Goal: Book appointment/travel/reservation

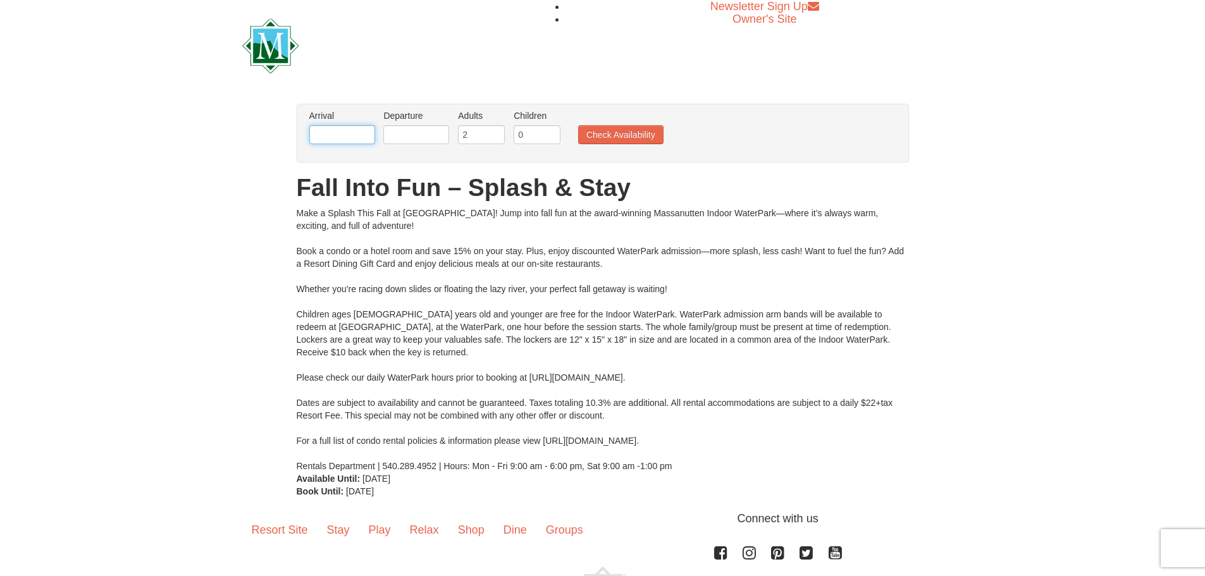
click at [344, 139] on input "text" at bounding box center [342, 134] width 66 height 19
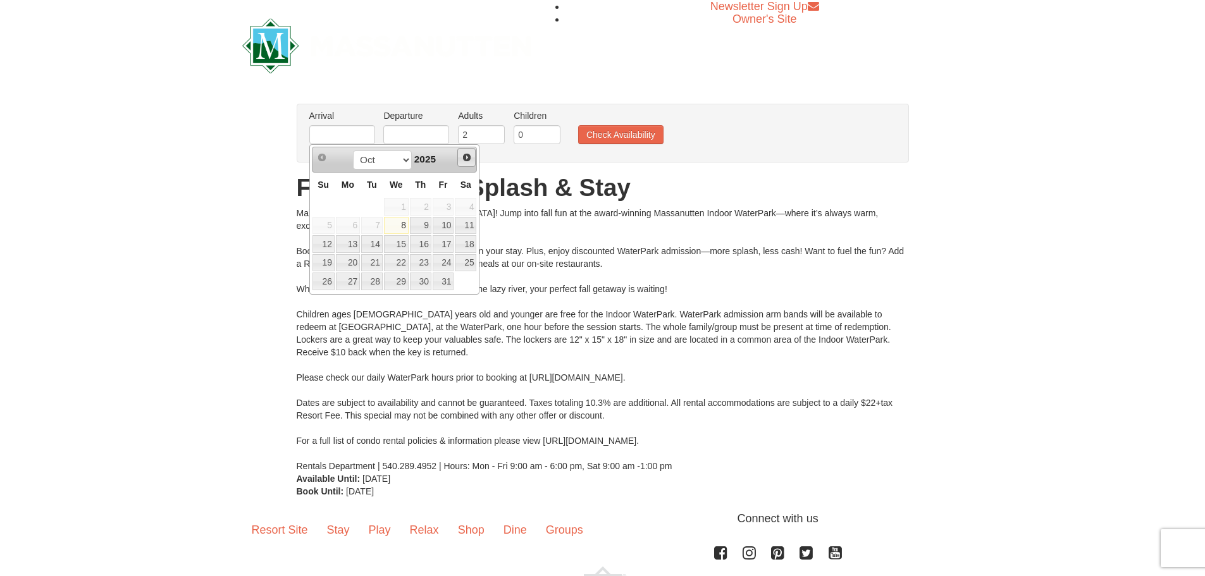
click at [471, 161] on span "Next" at bounding box center [467, 157] width 10 height 10
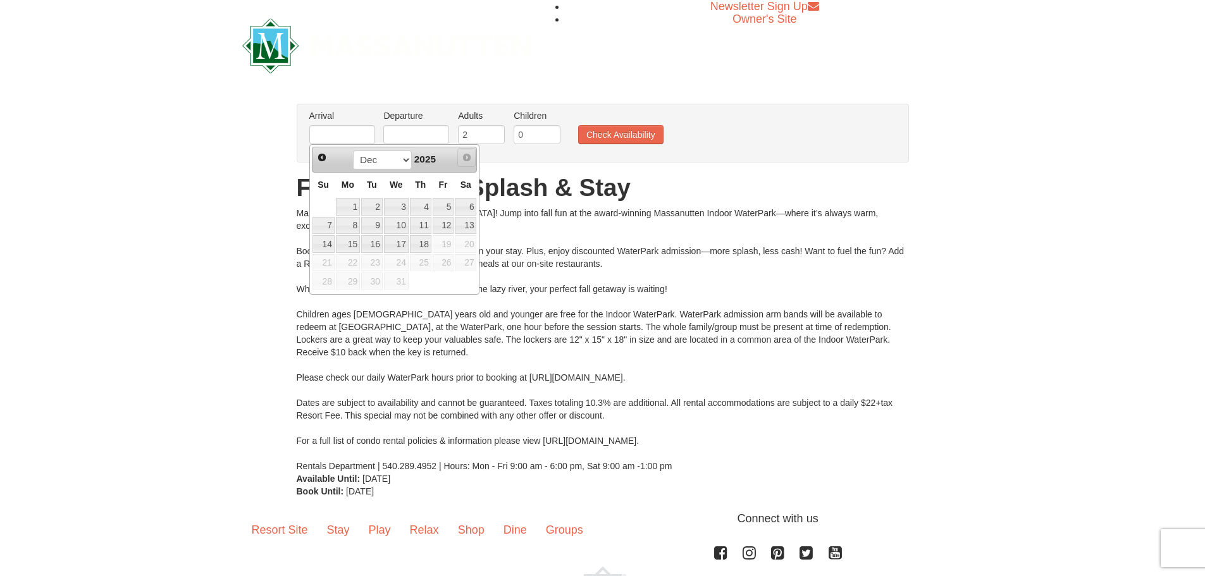
click at [471, 161] on span "Next" at bounding box center [467, 157] width 10 height 10
click at [616, 75] on div "Newsletter Sign Up Owner's Site" at bounding box center [603, 45] width 740 height 91
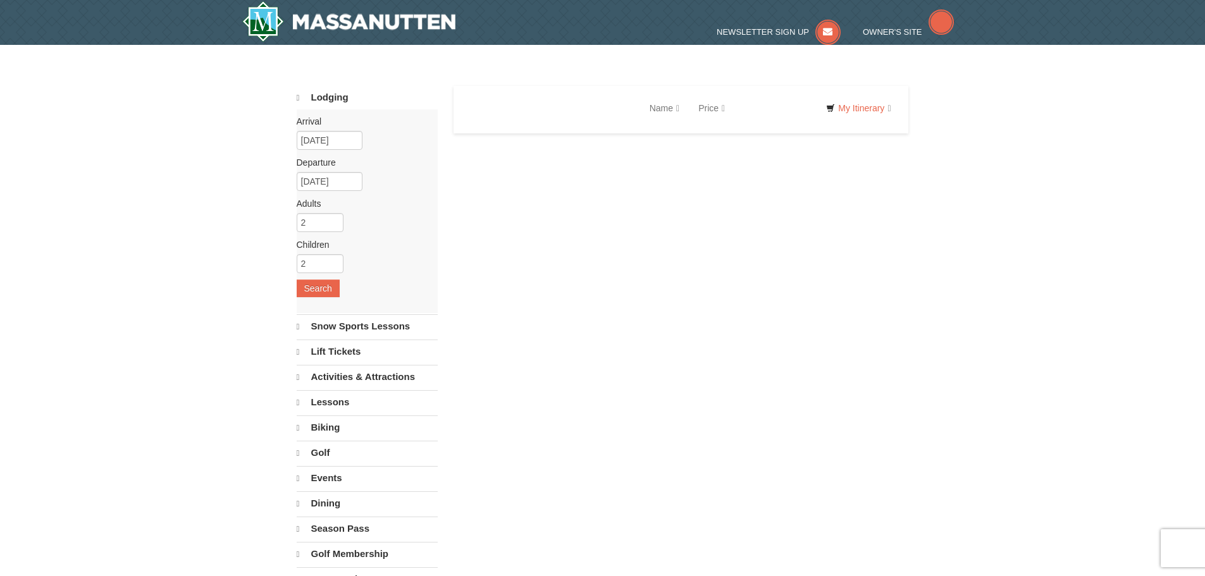
select select "10"
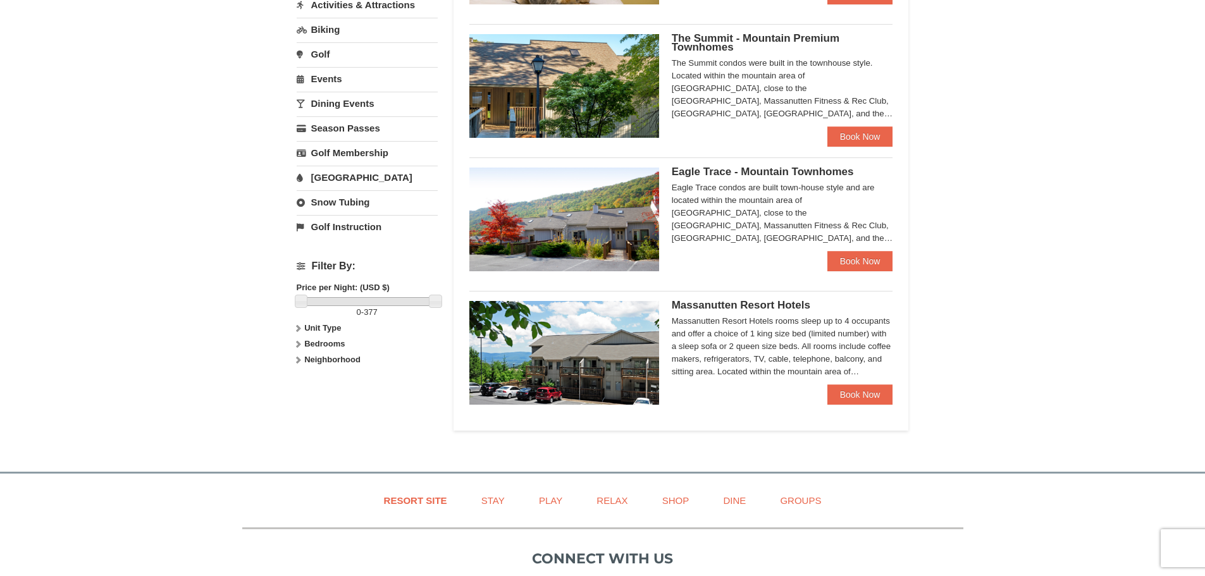
scroll to position [443, 0]
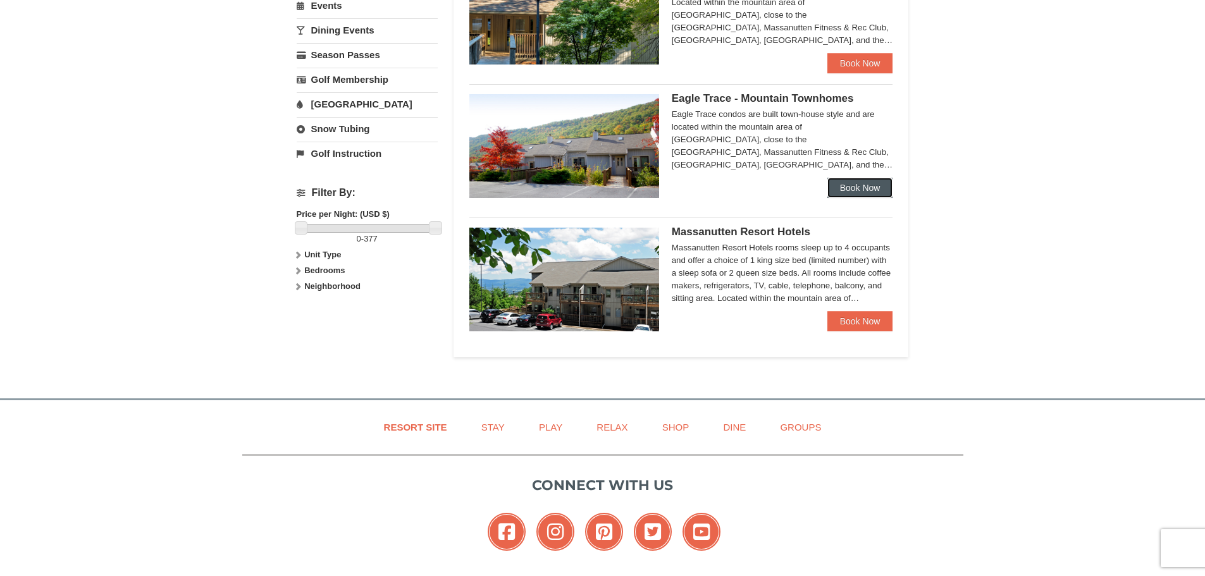
click at [857, 189] on link "Book Now" at bounding box center [861, 188] width 66 height 20
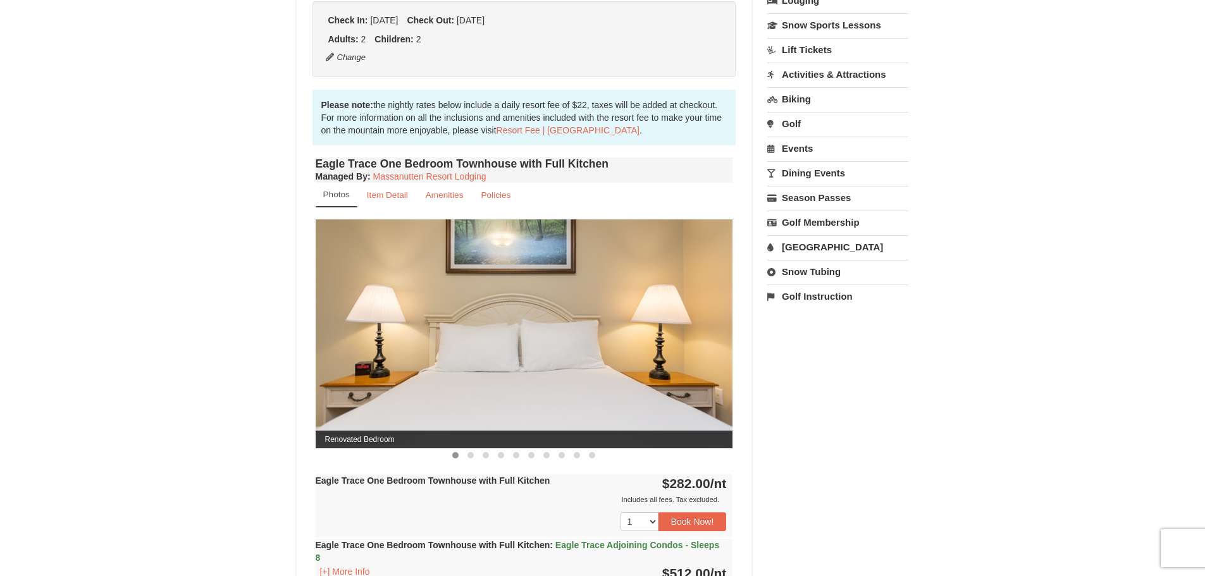
scroll to position [316, 0]
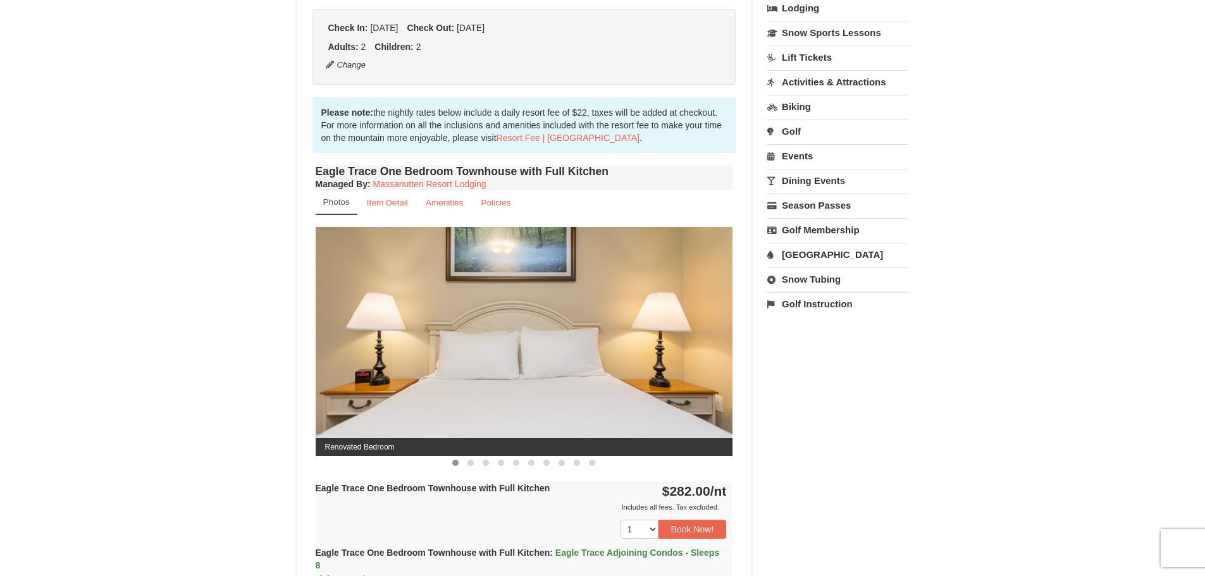
click at [729, 328] on img at bounding box center [525, 341] width 418 height 228
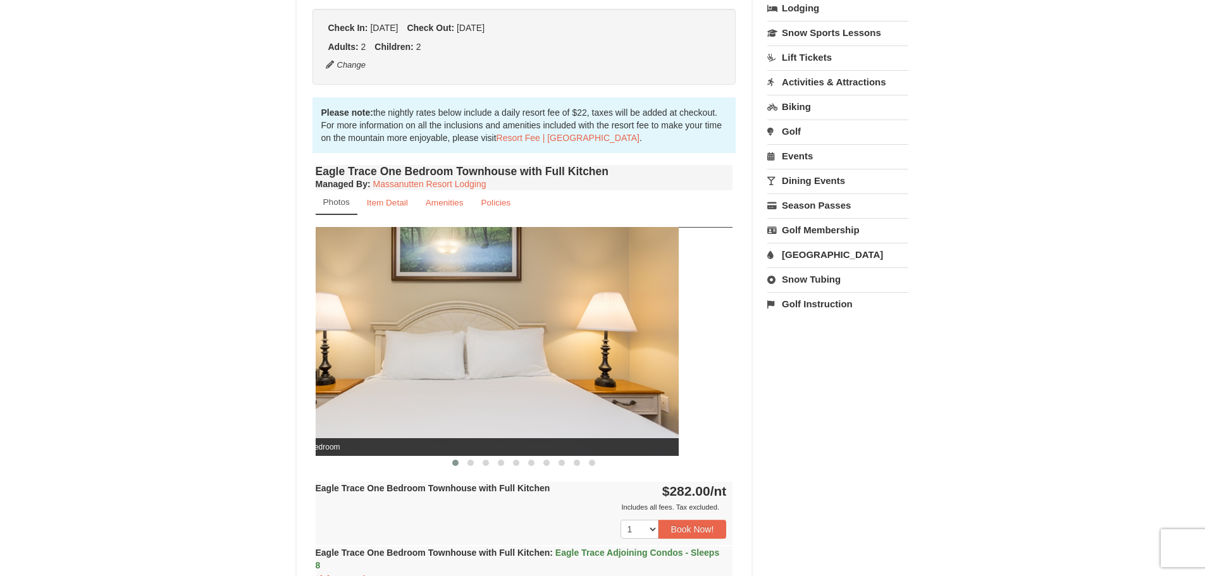
drag, startPoint x: 619, startPoint y: 395, endPoint x: 397, endPoint y: 395, distance: 222.1
click at [397, 395] on img at bounding box center [470, 341] width 418 height 228
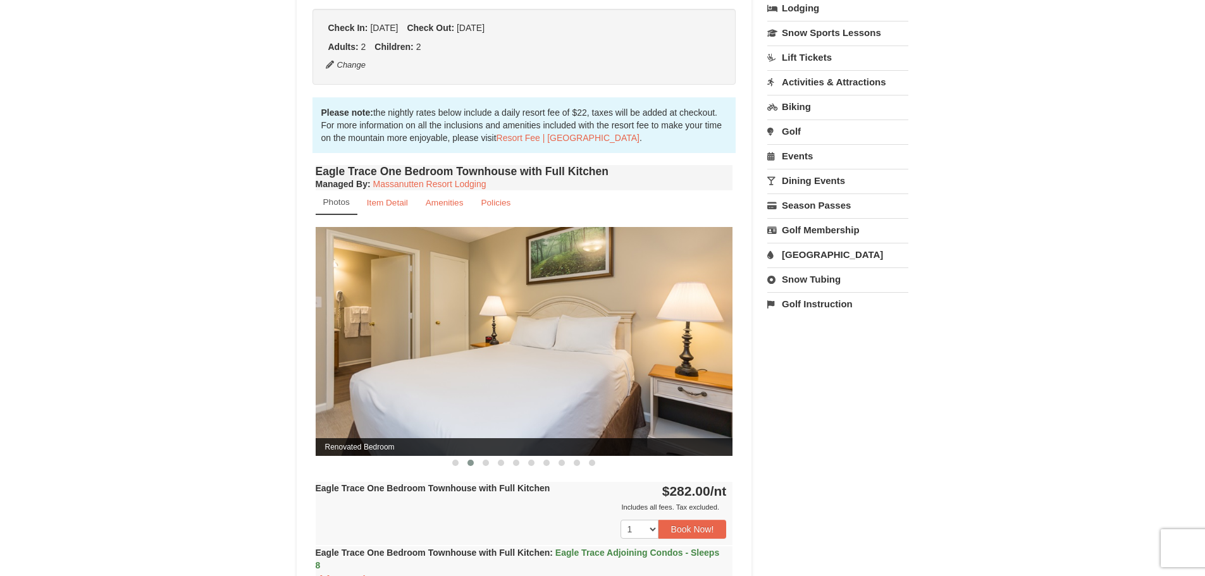
drag, startPoint x: 680, startPoint y: 368, endPoint x: 337, endPoint y: 366, distance: 343.0
click at [337, 366] on img at bounding box center [525, 341] width 418 height 228
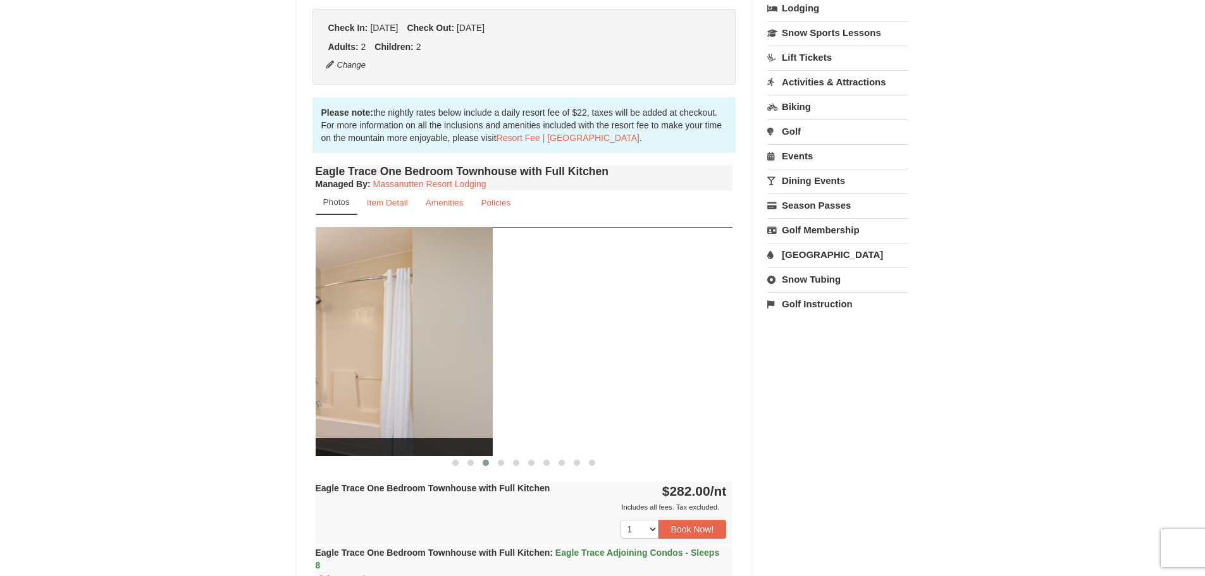
drag, startPoint x: 658, startPoint y: 378, endPoint x: 396, endPoint y: 375, distance: 262.0
click at [389, 377] on img at bounding box center [284, 341] width 418 height 228
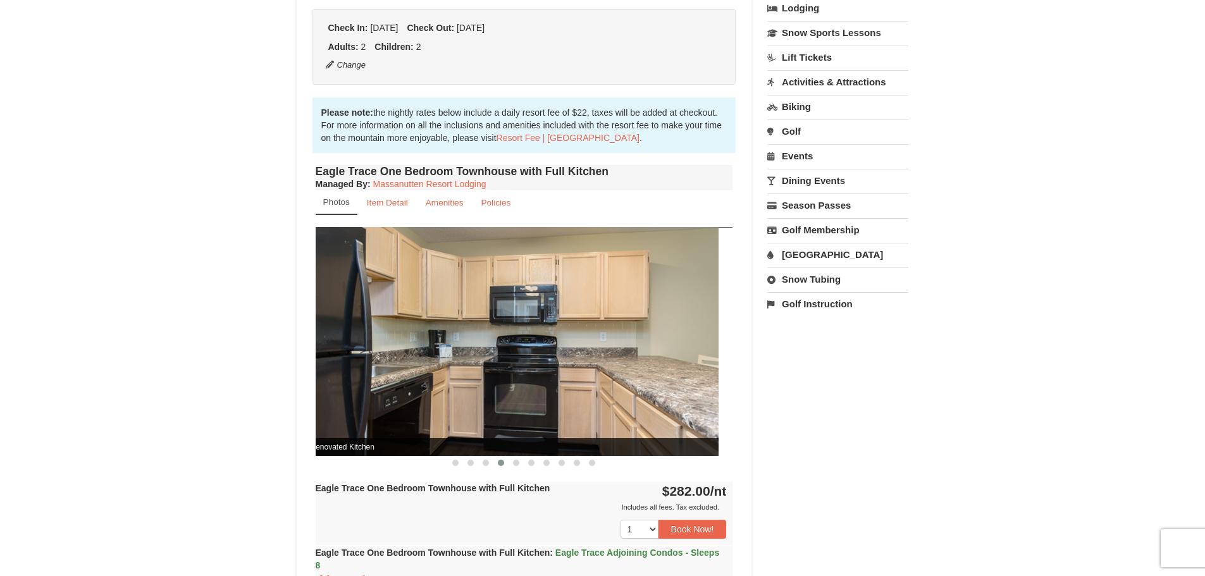
drag, startPoint x: 656, startPoint y: 372, endPoint x: 376, endPoint y: 371, distance: 279.7
click at [376, 371] on img at bounding box center [510, 341] width 418 height 228
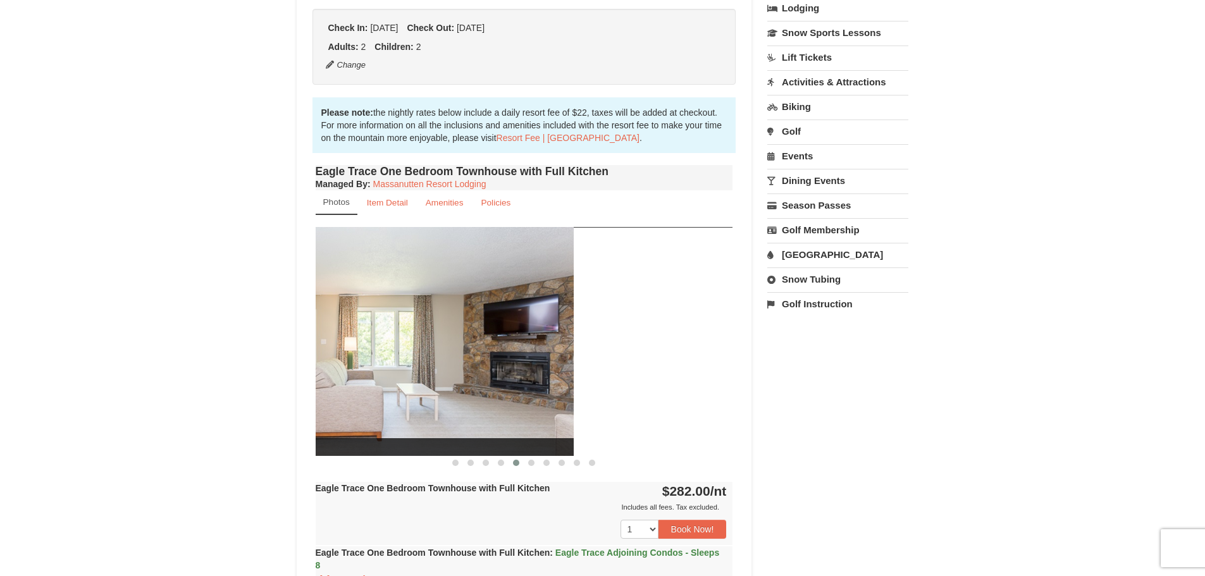
drag, startPoint x: 711, startPoint y: 357, endPoint x: 438, endPoint y: 367, distance: 272.3
click at [442, 367] on img at bounding box center [365, 341] width 418 height 228
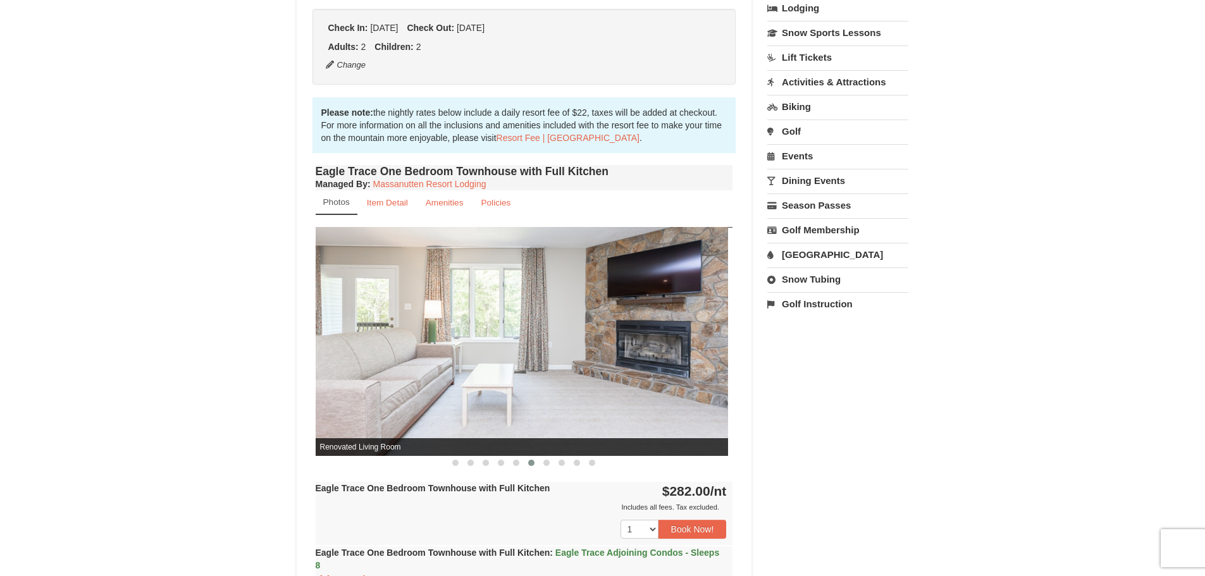
drag, startPoint x: 691, startPoint y: 382, endPoint x: 337, endPoint y: 382, distance: 353.7
click at [337, 382] on img at bounding box center [520, 341] width 418 height 228
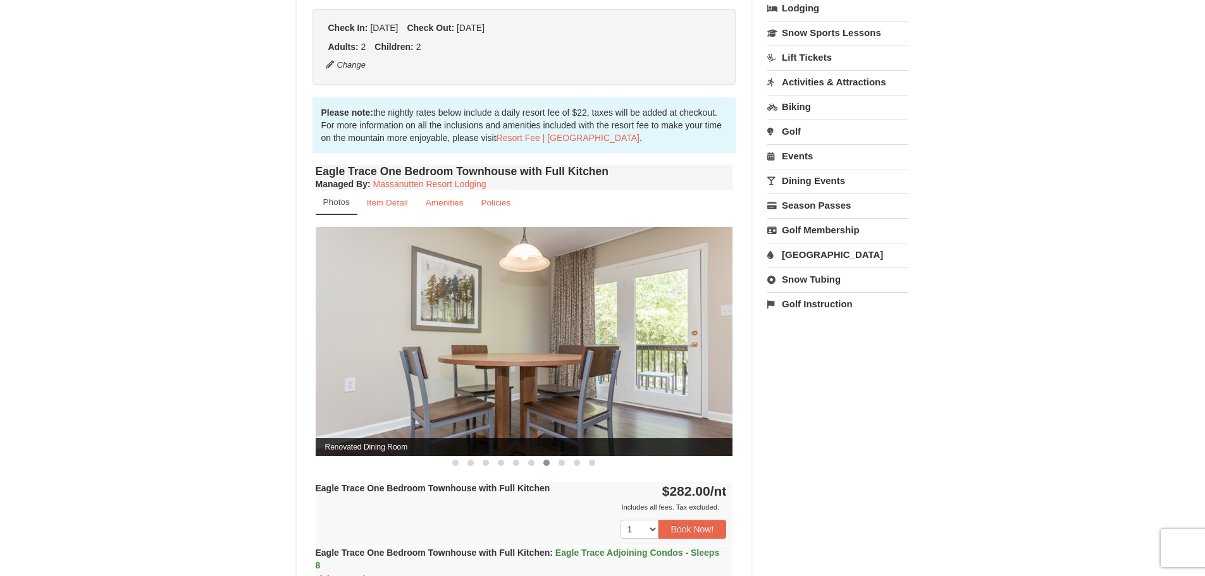
drag, startPoint x: 619, startPoint y: 386, endPoint x: 334, endPoint y: 386, distance: 284.7
click at [334, 386] on img at bounding box center [525, 341] width 418 height 228
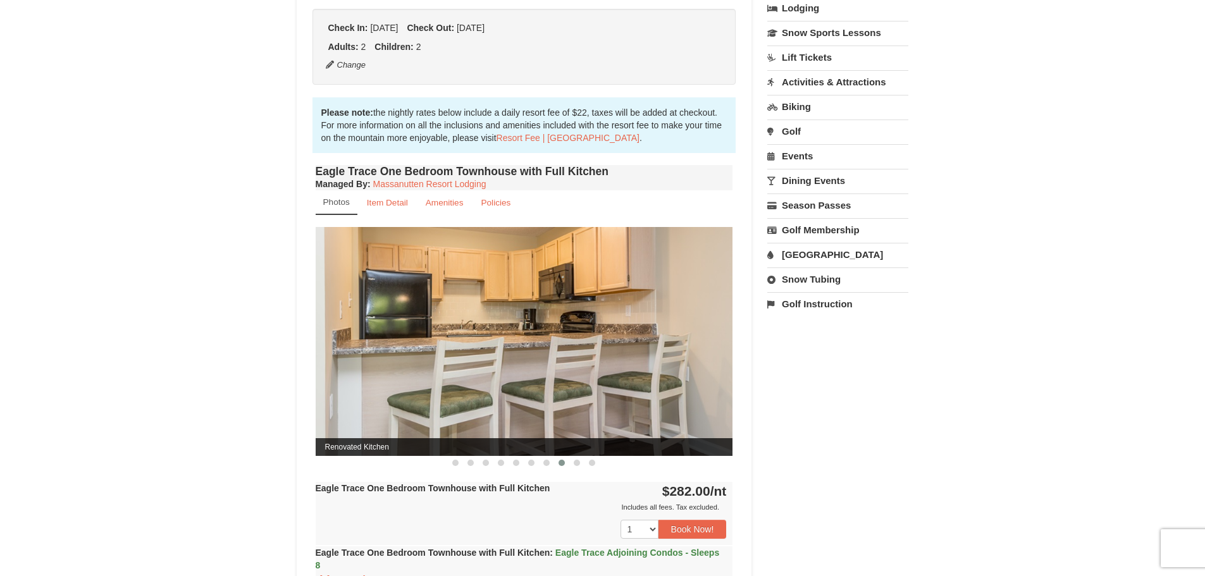
drag, startPoint x: 638, startPoint y: 389, endPoint x: 292, endPoint y: 388, distance: 346.7
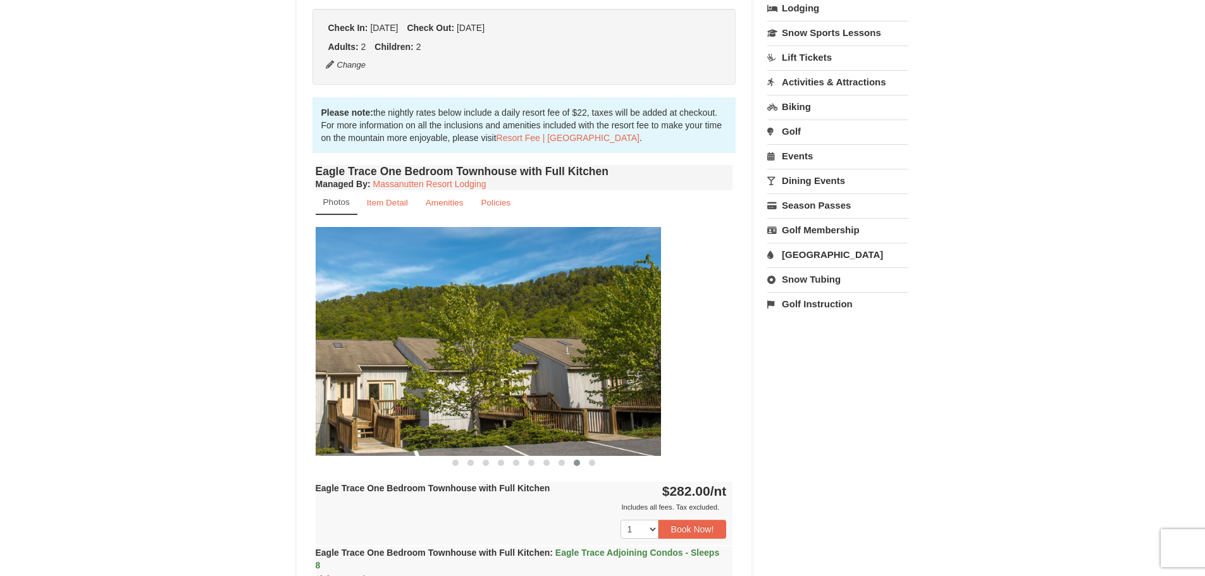
drag, startPoint x: 652, startPoint y: 366, endPoint x: 368, endPoint y: 366, distance: 284.7
click at [369, 366] on img at bounding box center [453, 341] width 418 height 228
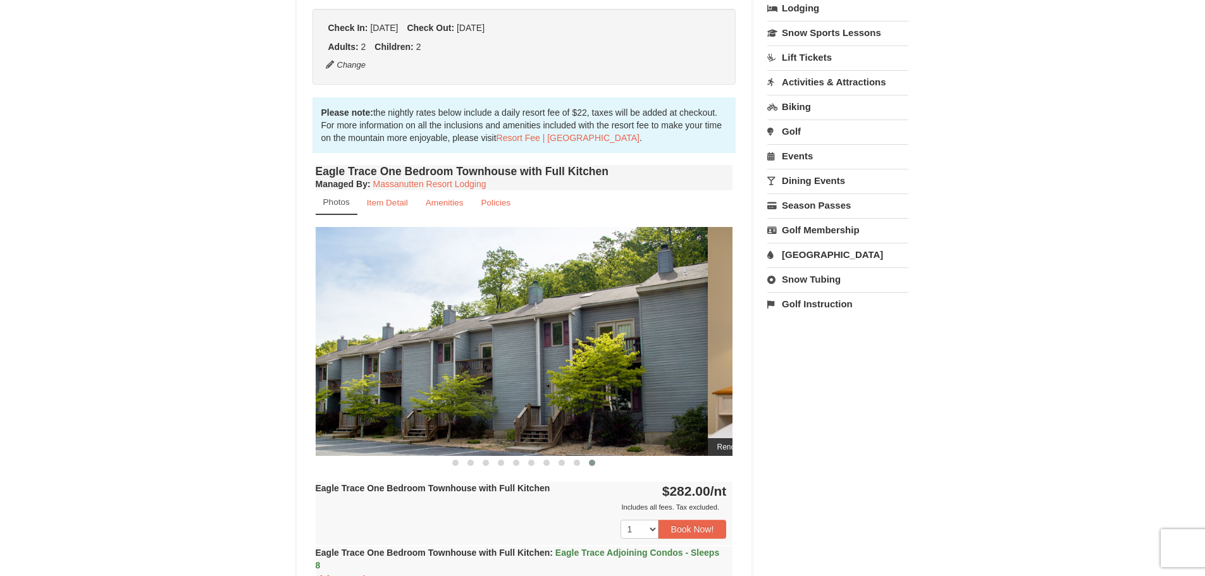
drag, startPoint x: 612, startPoint y: 373, endPoint x: 267, endPoint y: 371, distance: 344.9
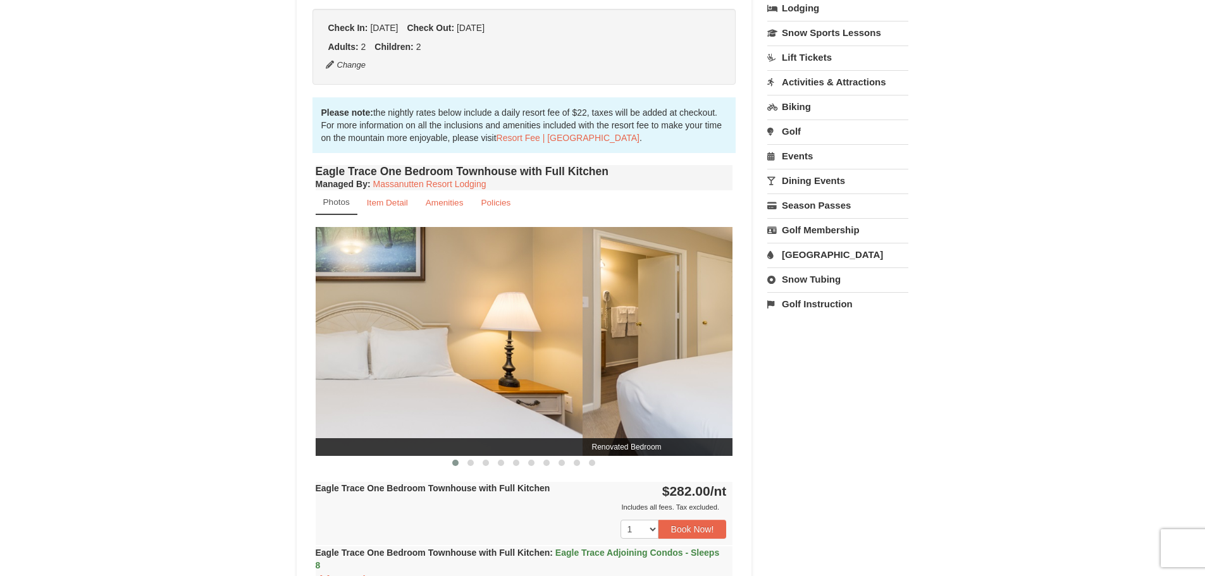
drag, startPoint x: 519, startPoint y: 367, endPoint x: 206, endPoint y: 367, distance: 313.2
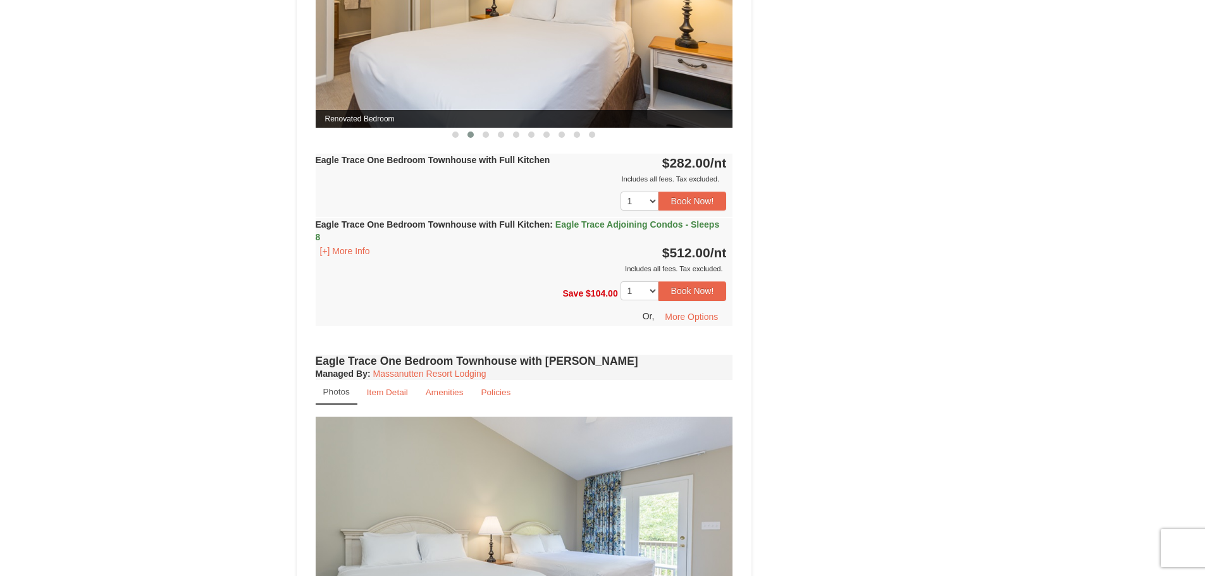
scroll to position [823, 0]
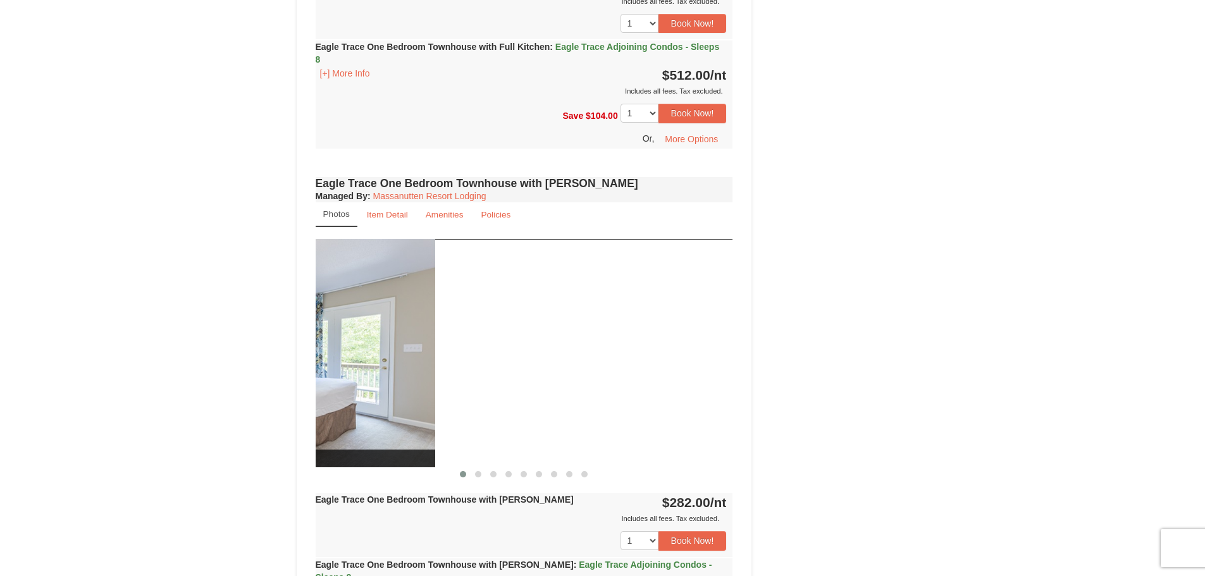
drag, startPoint x: 612, startPoint y: 370, endPoint x: 308, endPoint y: 364, distance: 304.4
click at [308, 364] on div "Book from $282.00! 1822 Resort Drive, Massanutten, VA Availability Amenities Po…" at bounding box center [525, 129] width 456 height 1657
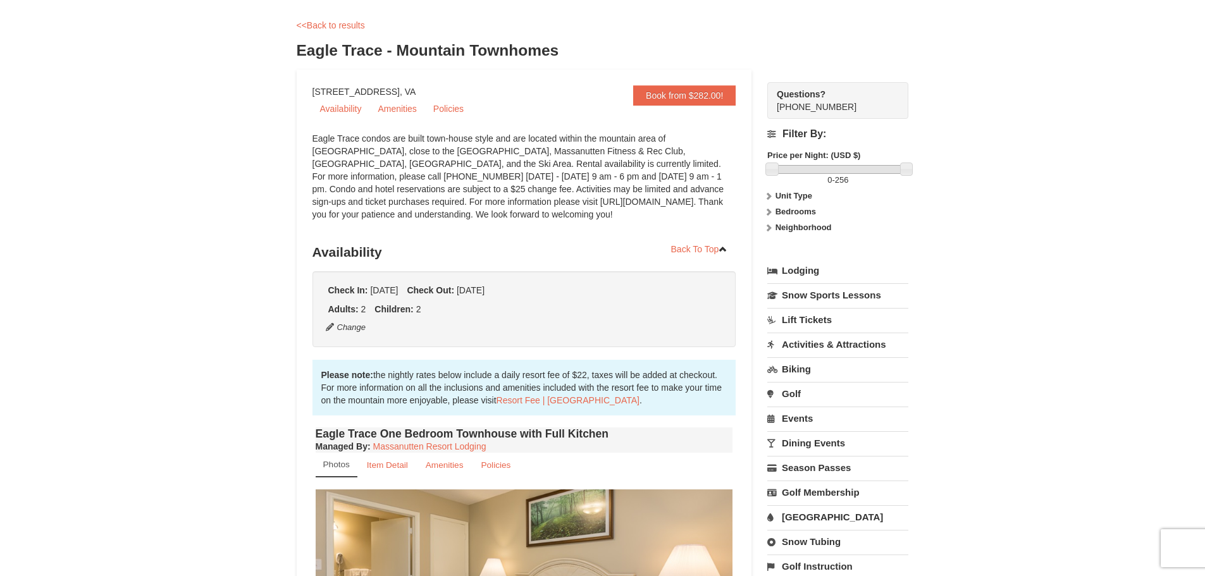
scroll to position [0, 0]
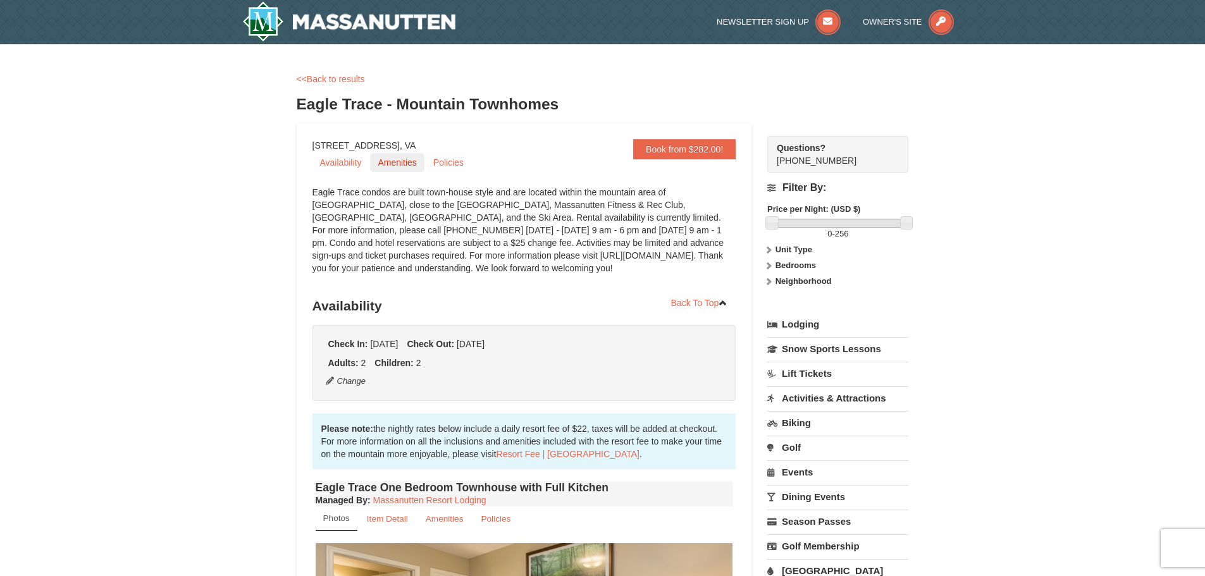
click at [399, 165] on link "Amenities" at bounding box center [397, 162] width 54 height 19
click at [338, 79] on link "<<Back to results" at bounding box center [331, 79] width 68 height 10
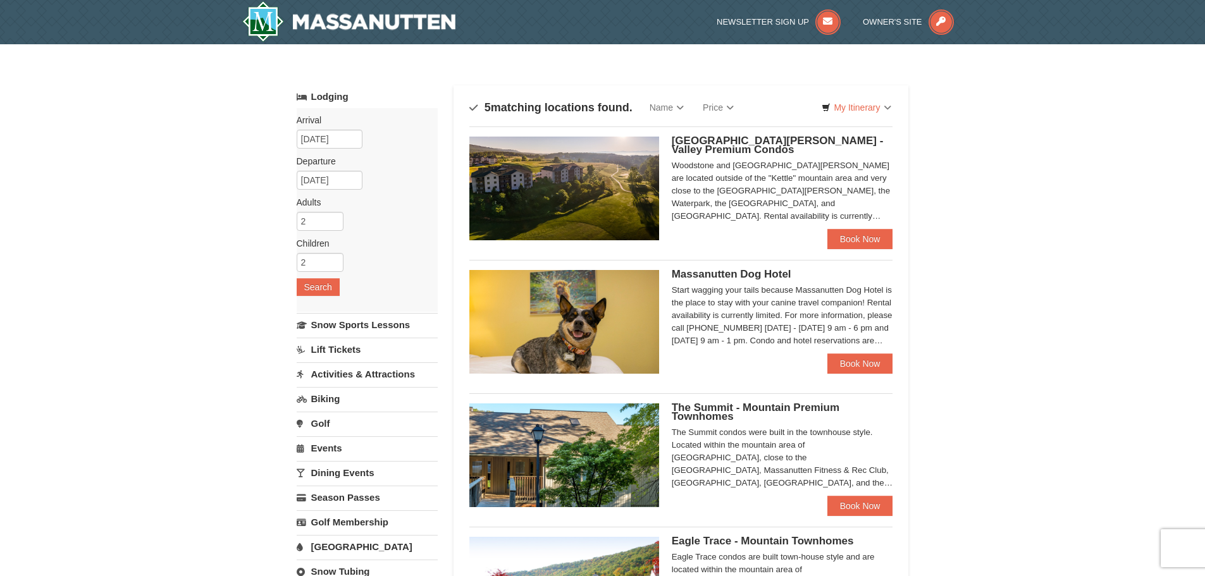
click at [349, 379] on link "Activities & Attractions" at bounding box center [367, 374] width 141 height 23
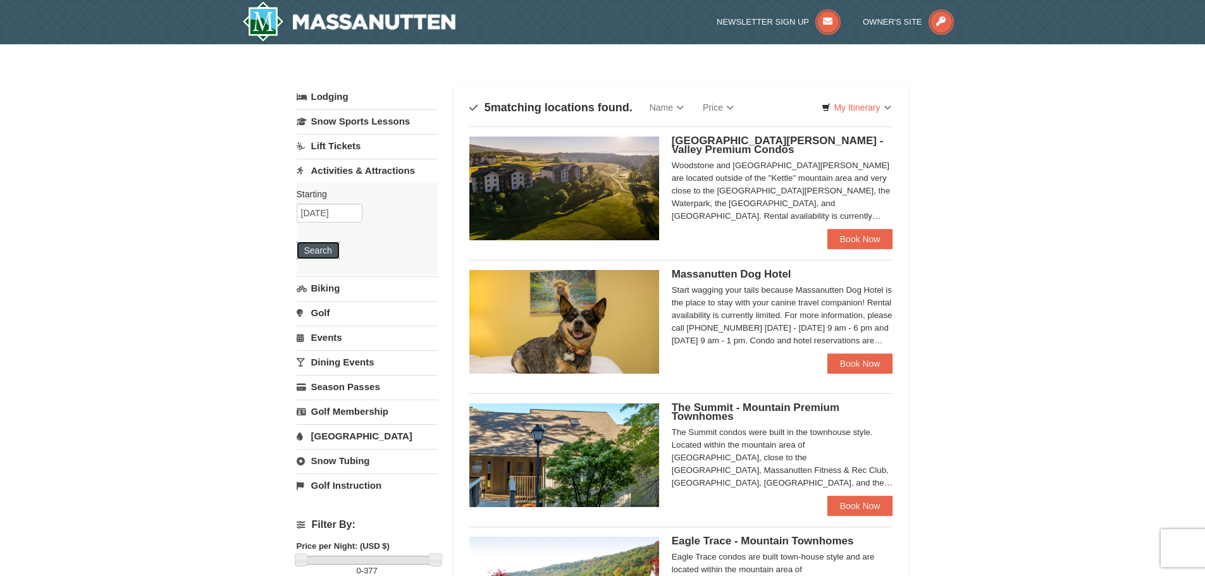
click at [319, 256] on button "Search" at bounding box center [318, 251] width 43 height 18
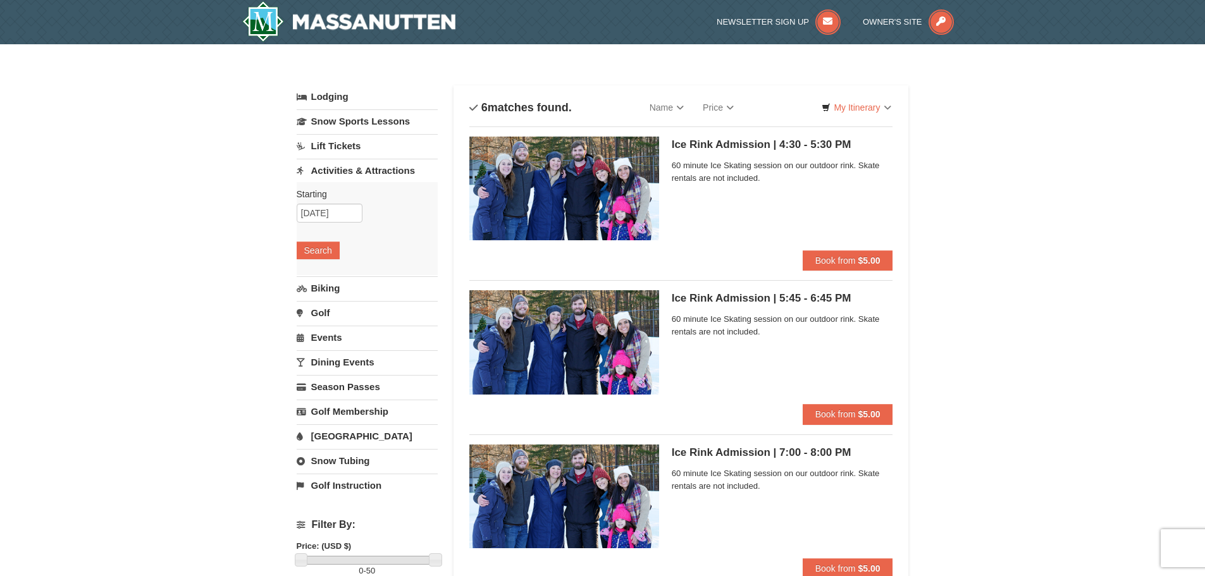
click at [332, 437] on link "[GEOGRAPHIC_DATA]" at bounding box center [367, 436] width 141 height 23
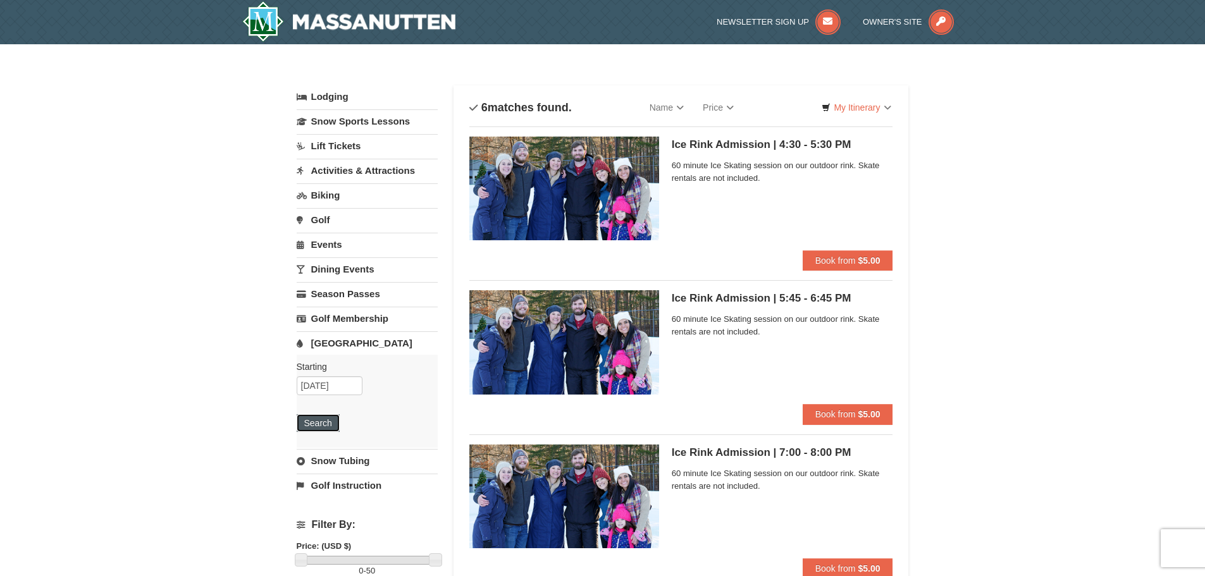
click at [329, 426] on button "Search" at bounding box center [318, 423] width 43 height 18
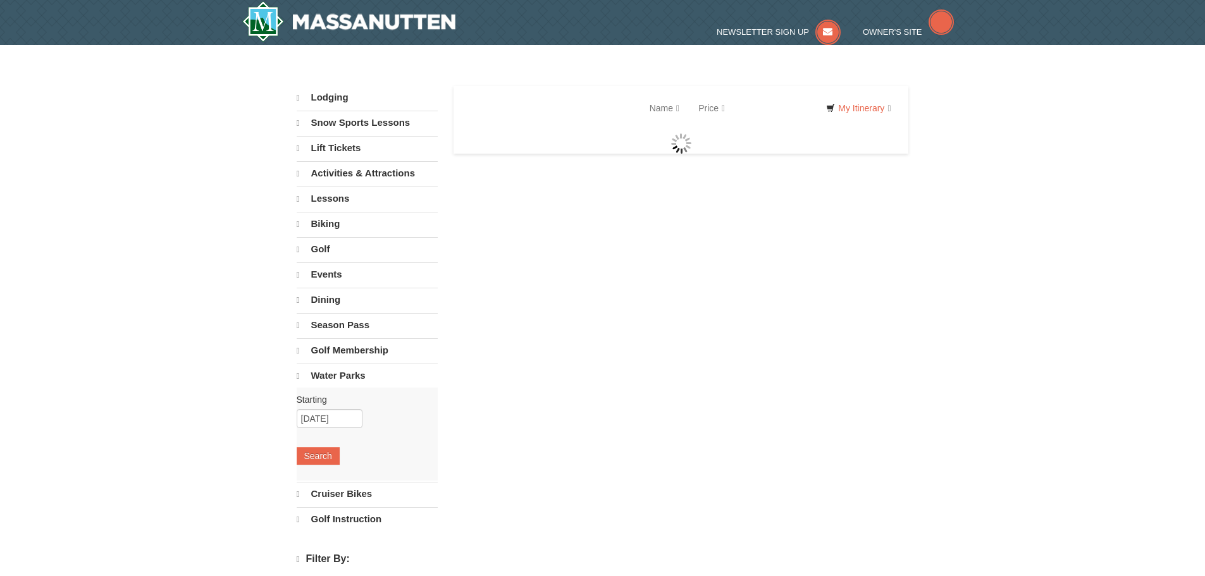
select select "10"
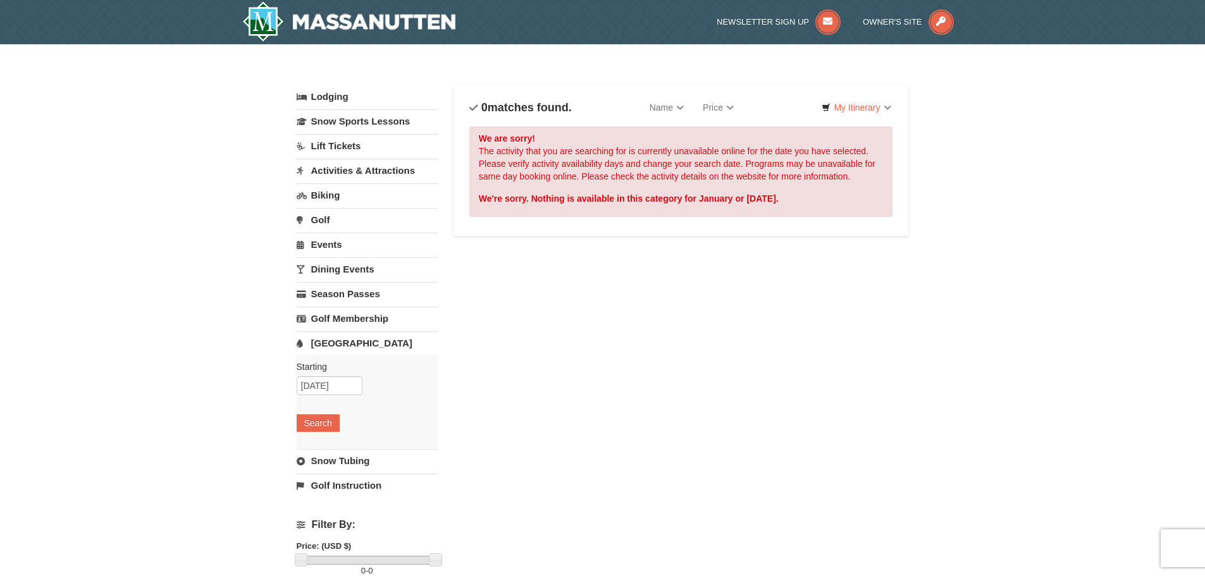
click at [337, 343] on link "[GEOGRAPHIC_DATA]" at bounding box center [367, 343] width 141 height 23
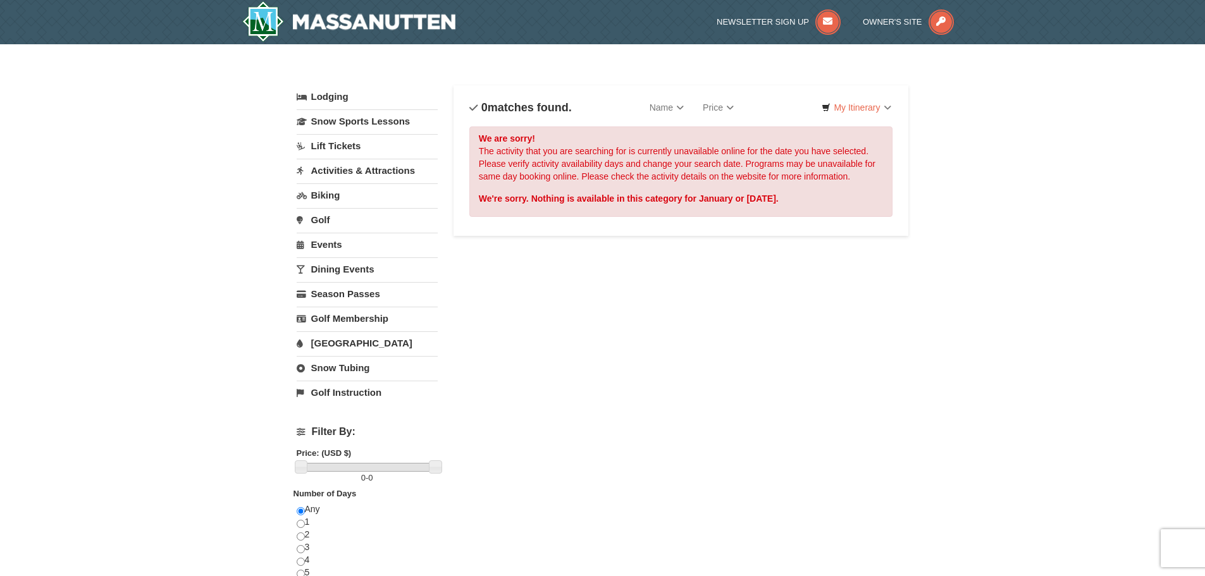
click at [337, 343] on link "[GEOGRAPHIC_DATA]" at bounding box center [367, 343] width 141 height 23
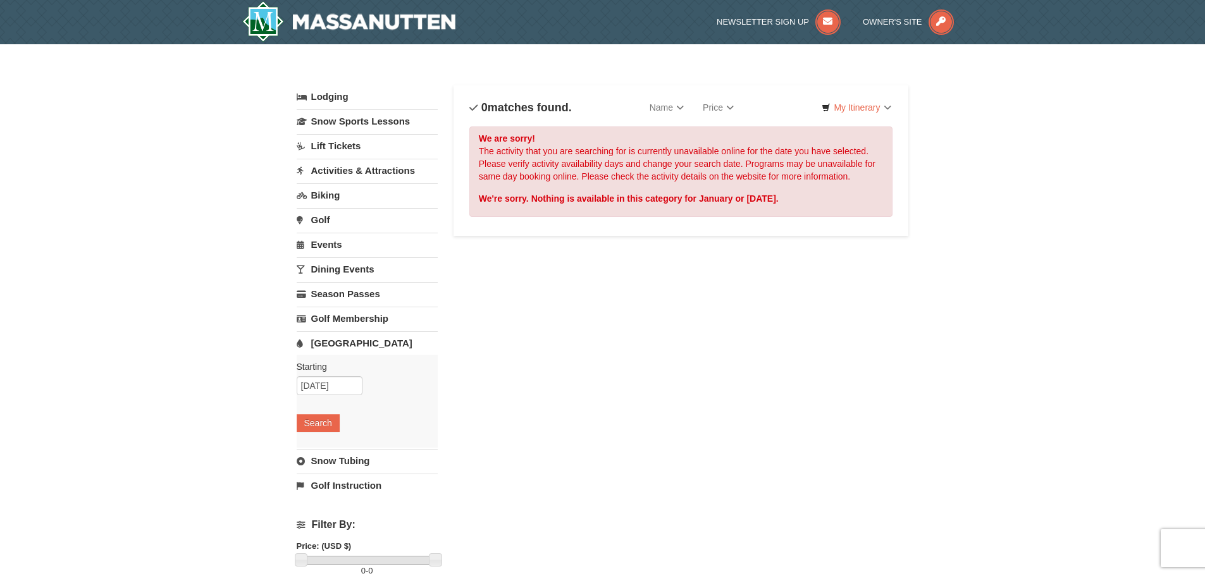
click at [339, 466] on link "Snow Tubing" at bounding box center [367, 460] width 141 height 23
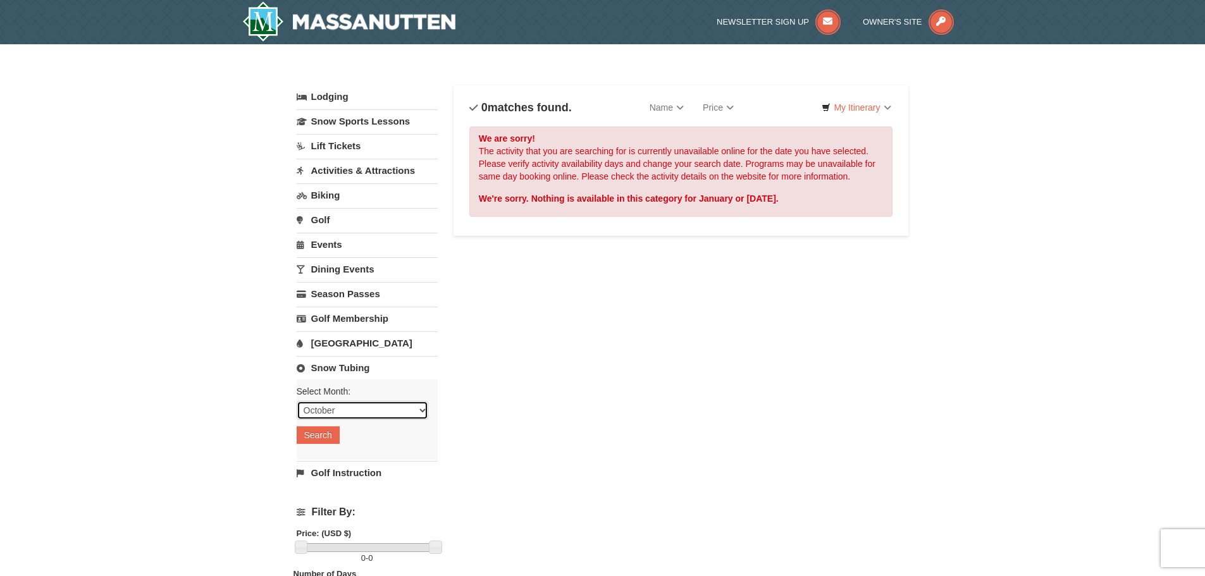
click at [423, 414] on select "October November December January February March April May June July August Sep…" at bounding box center [363, 410] width 132 height 19
select select "1"
click at [297, 401] on select "October November December January February March April May June July August Sep…" at bounding box center [363, 410] width 132 height 19
click at [313, 440] on button "Search" at bounding box center [318, 435] width 43 height 18
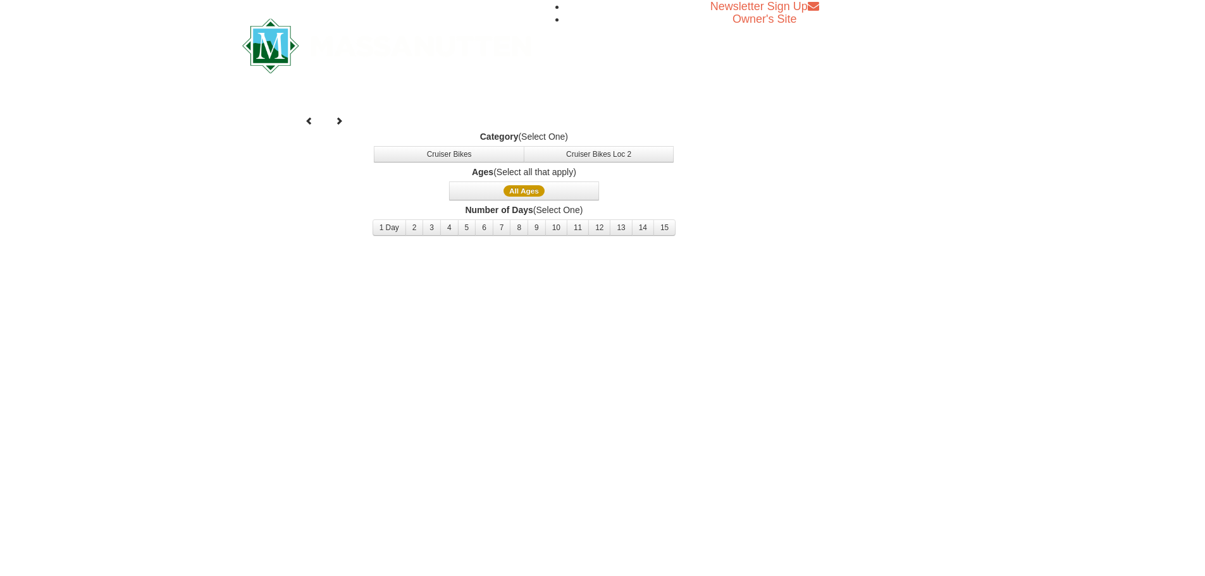
select select "1"
